Goal: Information Seeking & Learning: Check status

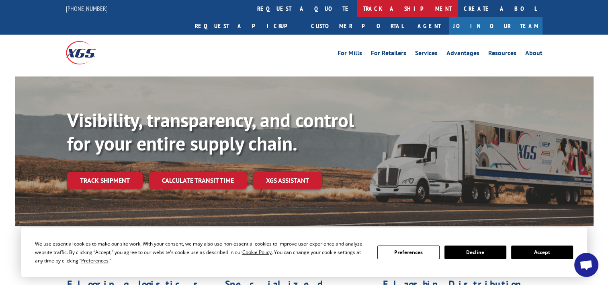
click at [357, 8] on link "track a shipment" at bounding box center [407, 8] width 101 height 17
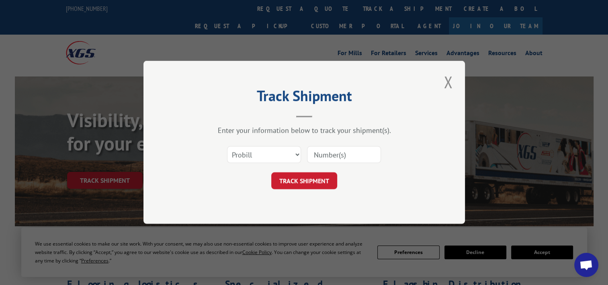
click at [343, 151] on input at bounding box center [344, 154] width 74 height 17
type input "17386523"
click at [293, 176] on button "TRACK SHIPMENT" at bounding box center [304, 180] width 66 height 17
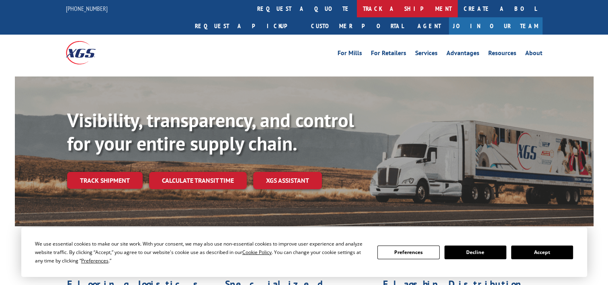
click at [357, 12] on link "track a shipment" at bounding box center [407, 8] width 101 height 17
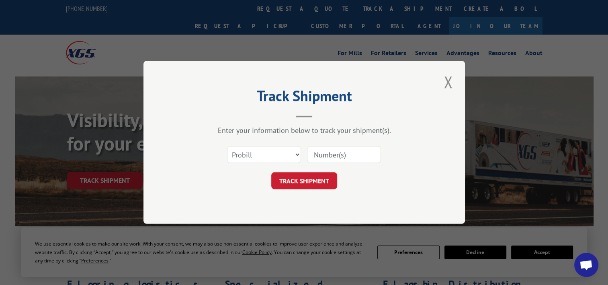
click at [326, 151] on input at bounding box center [344, 154] width 74 height 17
type input "17386648"
click at [294, 183] on button "TRACK SHIPMENT" at bounding box center [304, 180] width 66 height 17
